Goal: Task Accomplishment & Management: Use online tool/utility

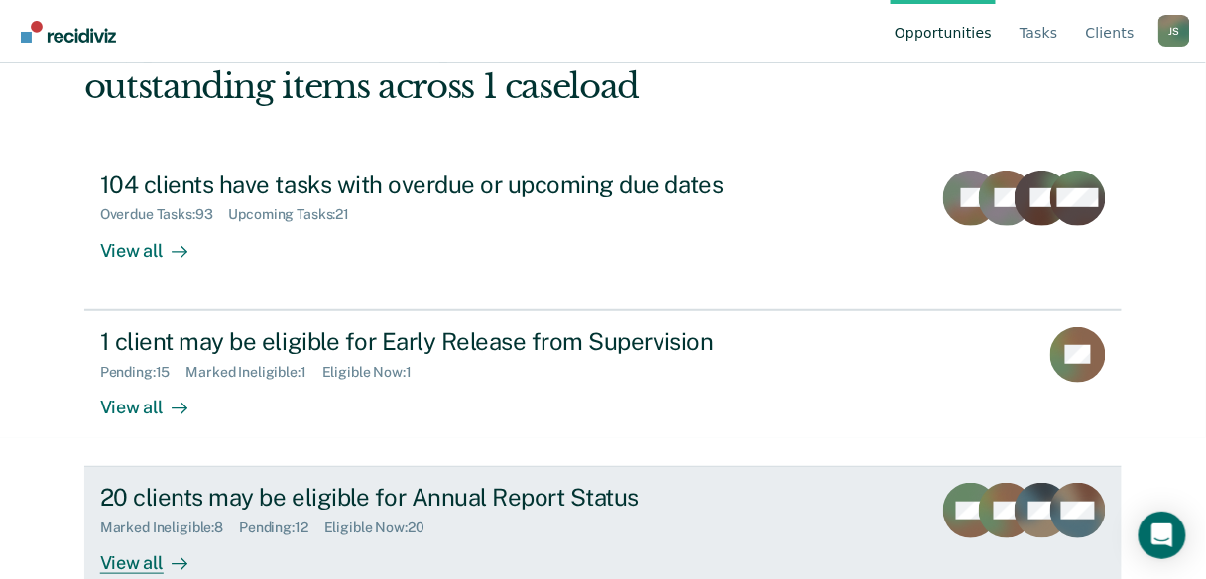
scroll to position [103, 0]
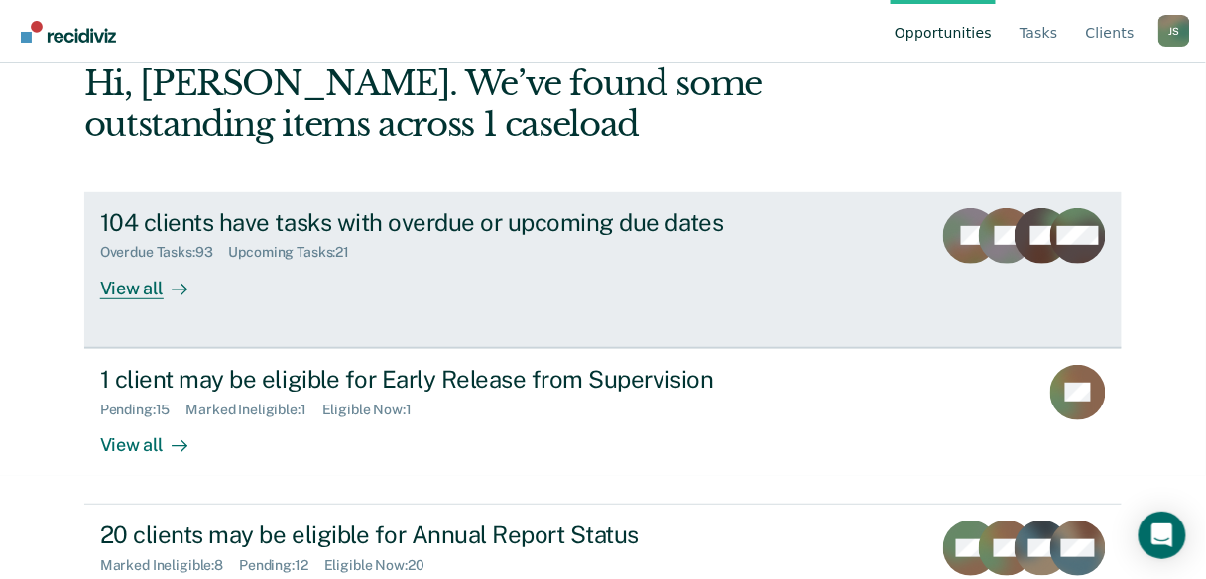
click at [143, 293] on div "View all" at bounding box center [155, 280] width 111 height 39
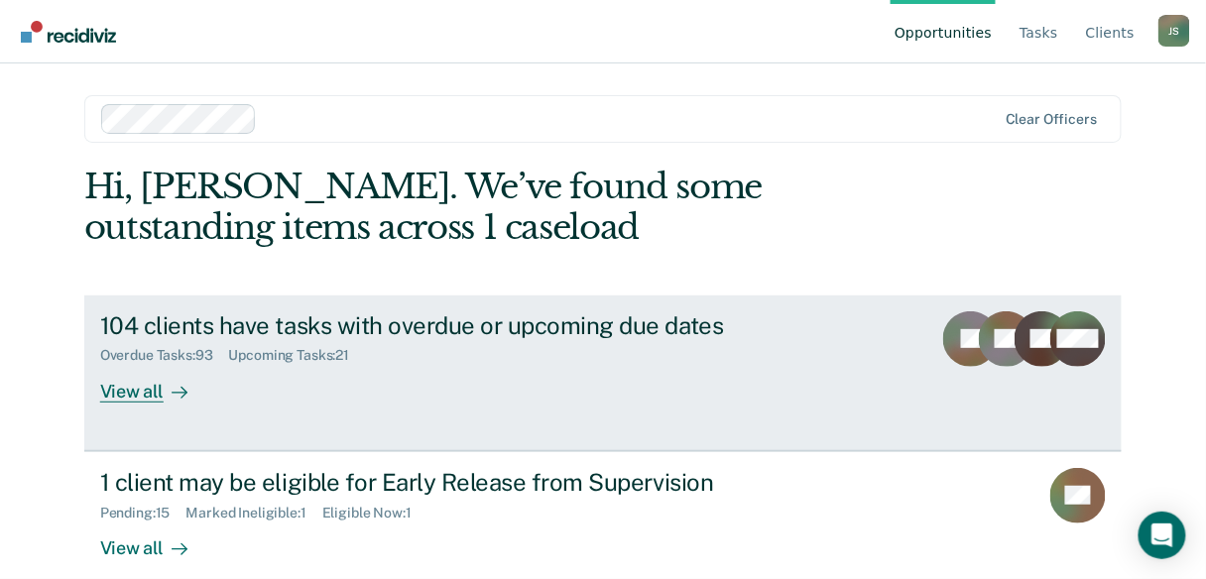
click at [134, 396] on div "View all" at bounding box center [155, 383] width 111 height 39
click at [124, 399] on div "View all" at bounding box center [155, 383] width 111 height 39
click at [133, 332] on div "104 clients have tasks with overdue or upcoming due dates" at bounding box center [448, 325] width 696 height 29
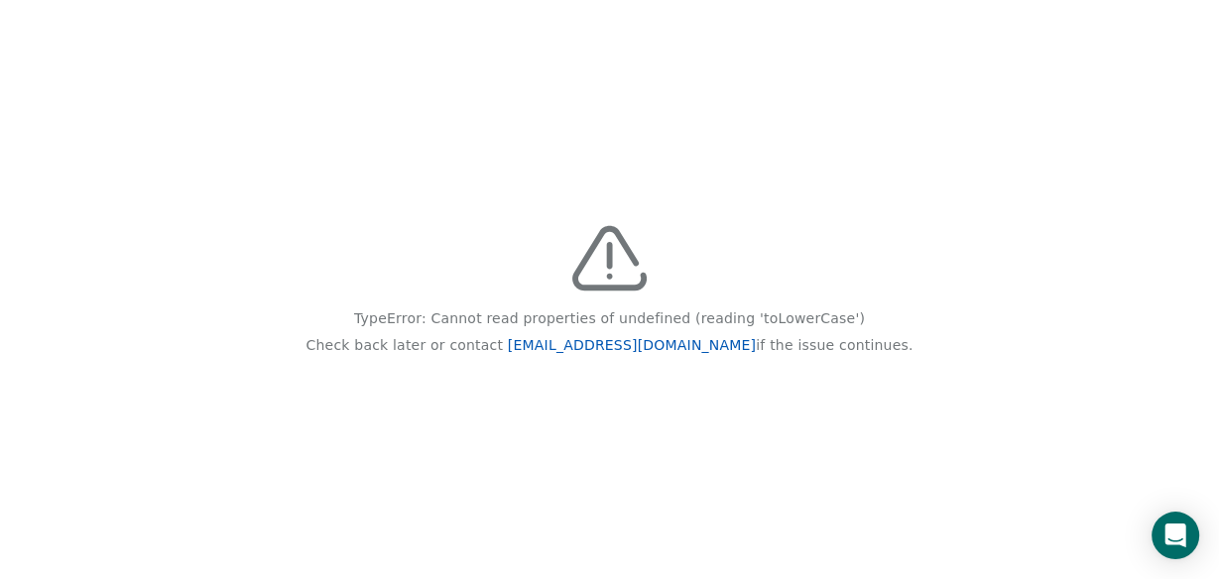
click at [613, 347] on link "[EMAIL_ADDRESS][DOMAIN_NAME]" at bounding box center [632, 345] width 248 height 16
drag, startPoint x: 697, startPoint y: 345, endPoint x: 555, endPoint y: 349, distance: 141.9
click at [555, 349] on p "Check back later or contact feedback@recidiviz.org if the issue continues." at bounding box center [610, 345] width 607 height 27
copy link "[EMAIL_ADDRESS][DOMAIN_NAME]"
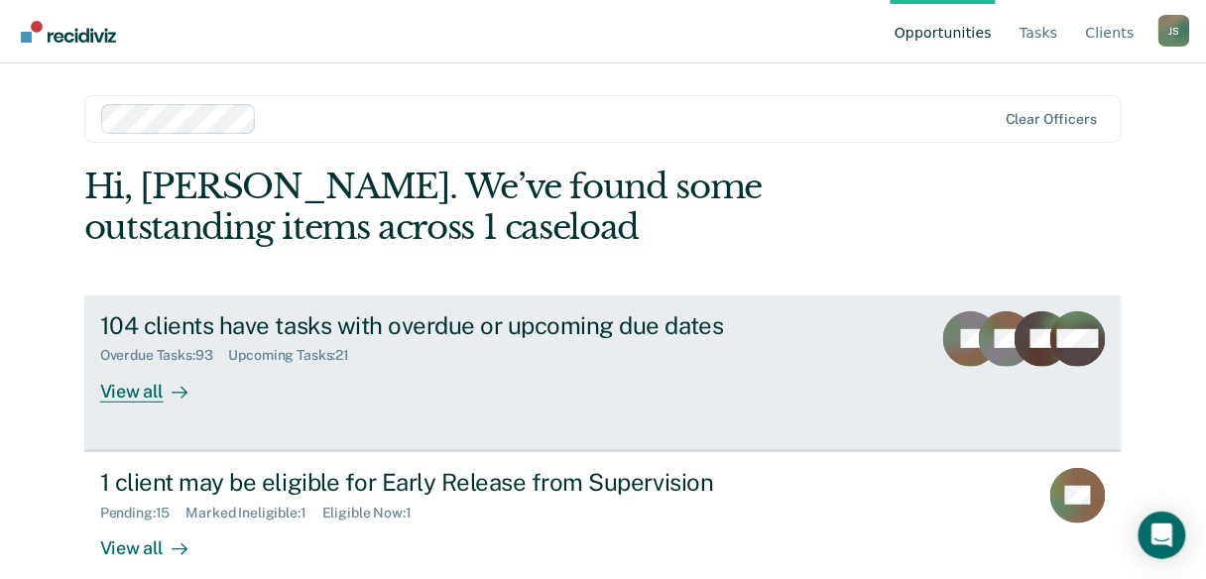
click at [145, 396] on div "View all" at bounding box center [155, 383] width 111 height 39
